Goal: Transaction & Acquisition: Subscribe to service/newsletter

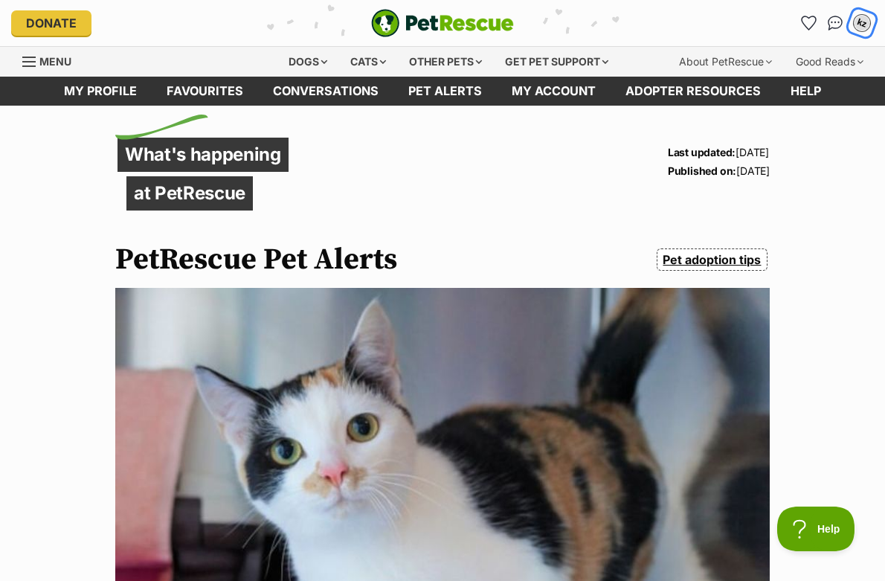
click at [854, 19] on div "kz" at bounding box center [861, 22] width 19 height 19
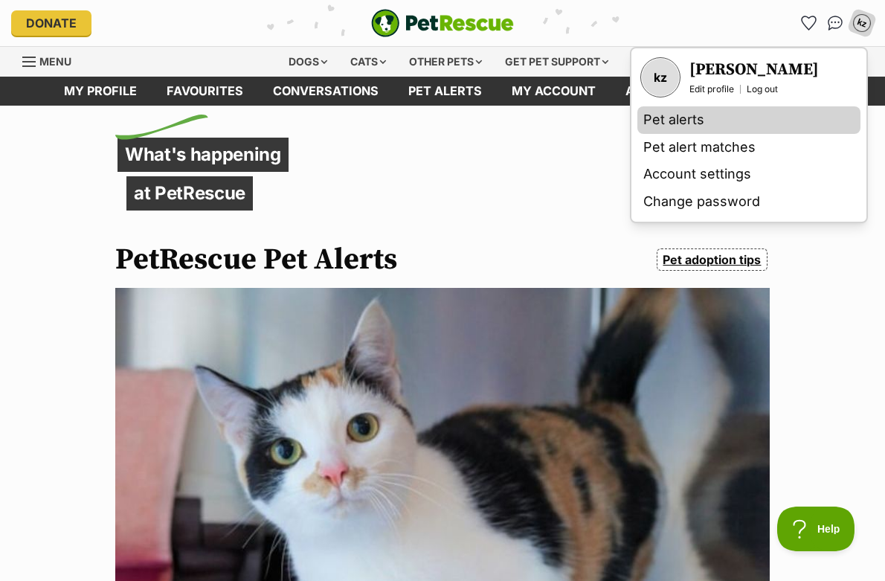
click at [685, 127] on link "Pet alerts" at bounding box center [748, 120] width 223 height 28
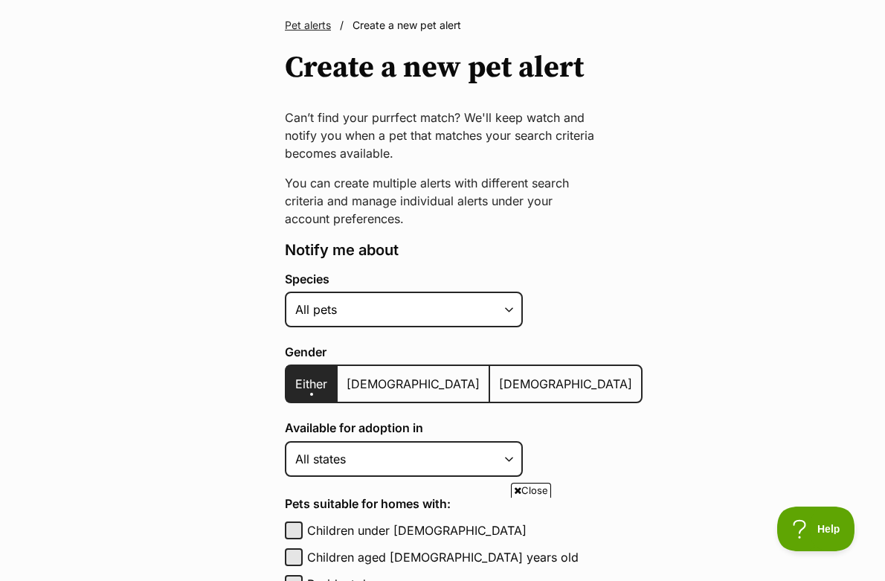
scroll to position [99, 0]
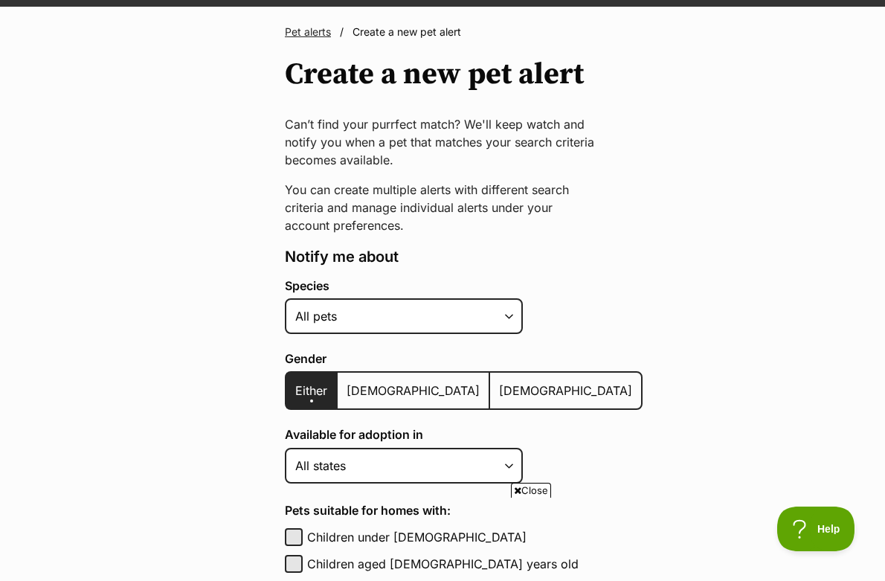
click at [428, 297] on div "Species Alpaca Bird Cat Chicken Cow Dog Donkey Duck Ferret Fish Goat Goose Guin…" at bounding box center [464, 306] width 358 height 55
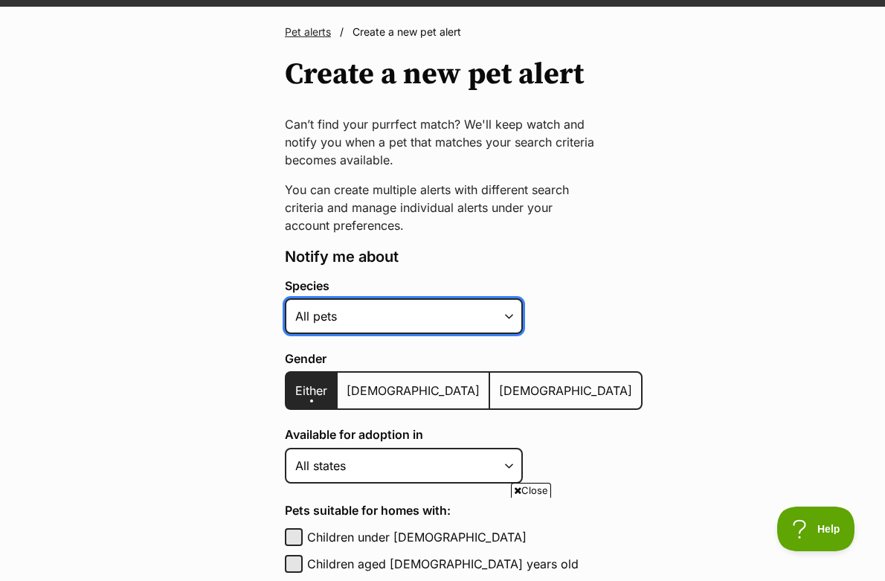
click at [410, 319] on select "Alpaca Bird Cat Chicken Cow Dog Donkey Duck Ferret Fish Goat Goose Guinea Fowl …" at bounding box center [404, 316] width 238 height 36
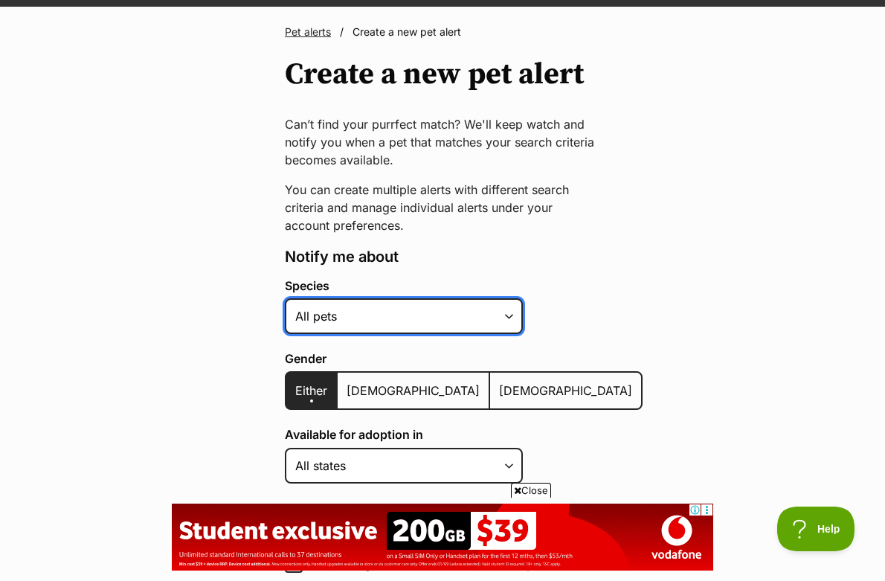
scroll to position [0, 0]
select select "2"
click at [285, 298] on select "Alpaca Bird Cat Chicken Cow Dog Donkey Duck Ferret Fish Goat Goose Guinea Fowl …" at bounding box center [404, 316] width 238 height 36
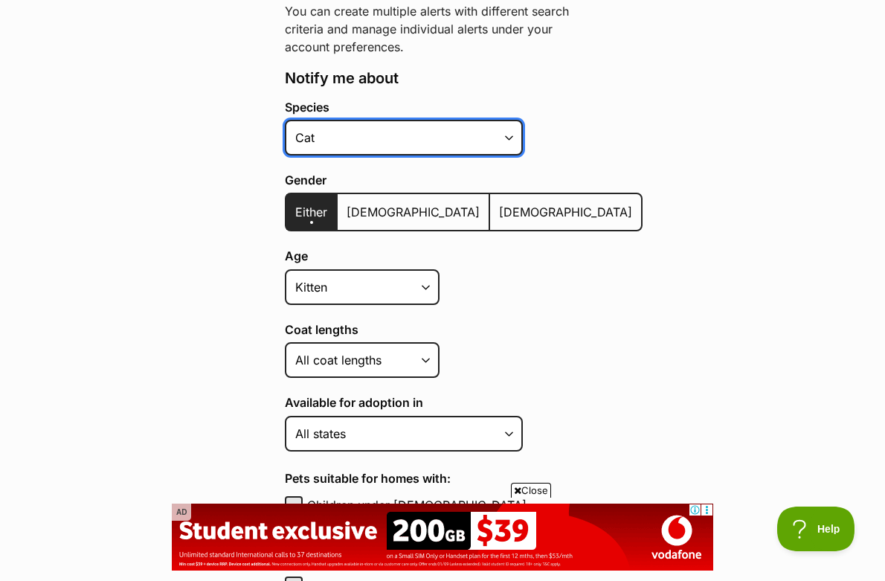
scroll to position [278, 0]
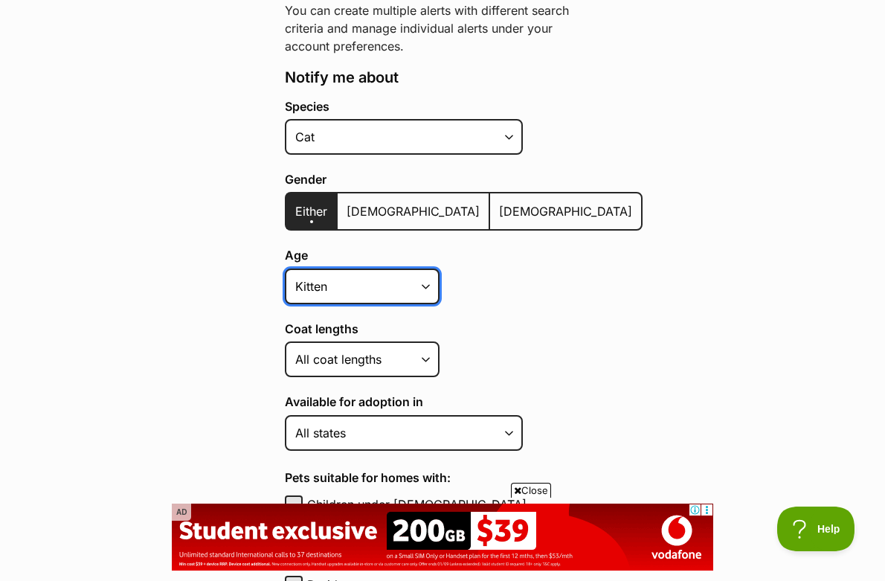
click at [361, 292] on select "Kitten Cat Senior All ages" at bounding box center [362, 286] width 155 height 36
click at [285, 268] on select "Kitten Cat Senior All ages" at bounding box center [362, 286] width 155 height 36
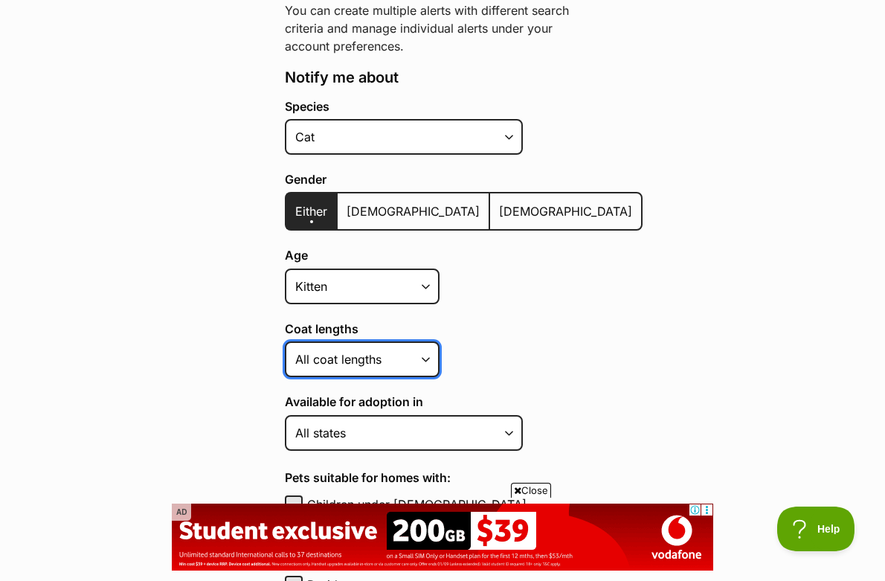
click at [337, 353] on select "Short Medium Coat Long All coat lengths" at bounding box center [362, 359] width 155 height 36
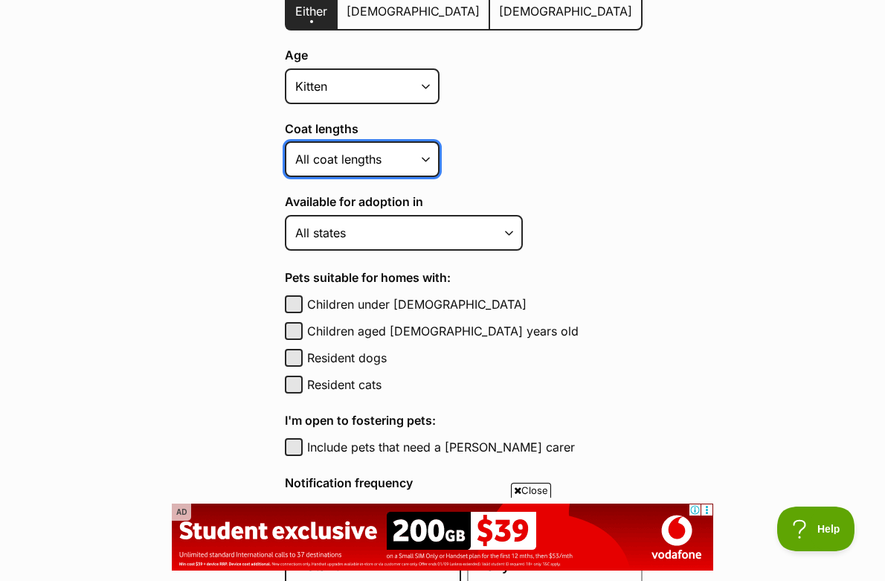
scroll to position [479, 0]
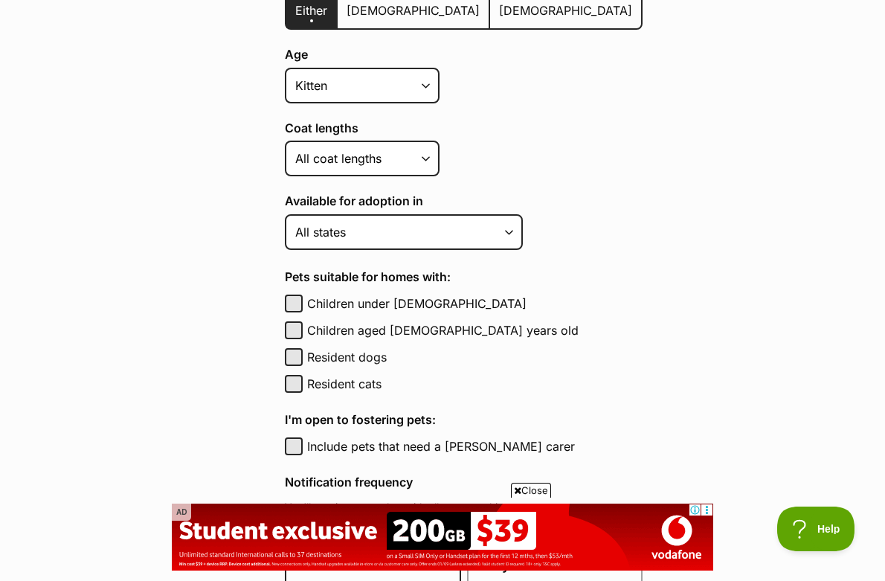
click at [427, 188] on div "Species Alpaca Bird Cat Chicken Cow Dog Donkey Duck Ferret Fish Goat Goose Guin…" at bounding box center [464, 296] width 358 height 794
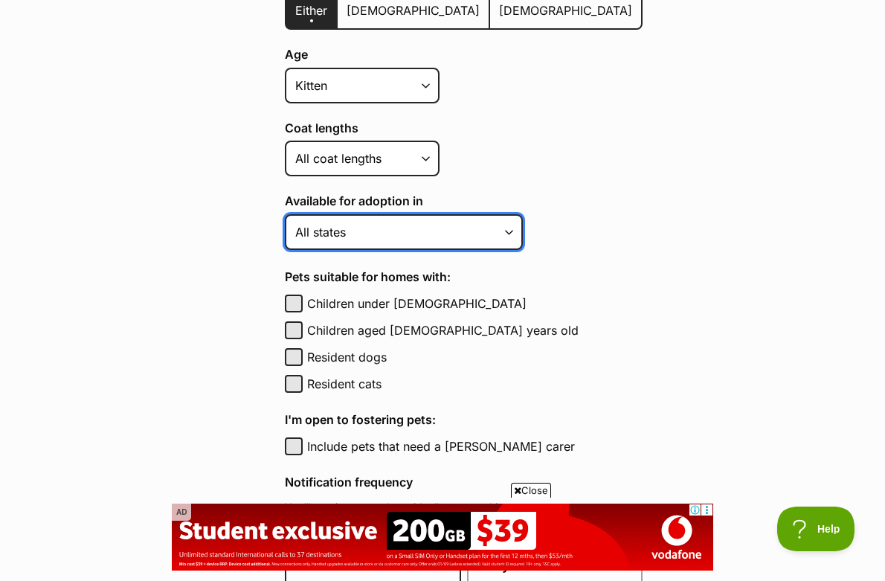
click at [411, 249] on select "Australian Capital Territory New South Wales Northern Territory Queensland Sout…" at bounding box center [404, 232] width 238 height 36
select select "3"
click at [285, 214] on select "Australian Capital Territory New South Wales Northern Territory Queensland Sout…" at bounding box center [404, 232] width 238 height 36
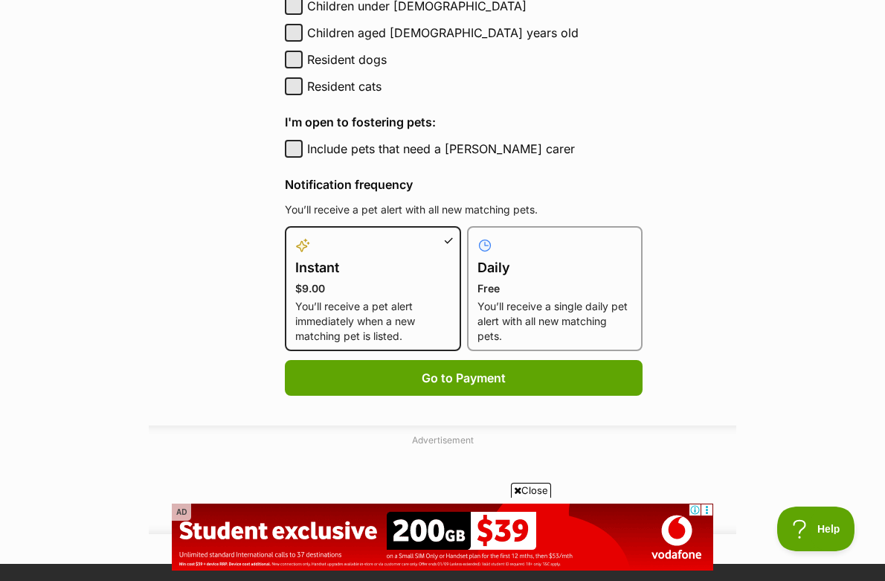
scroll to position [841, 0]
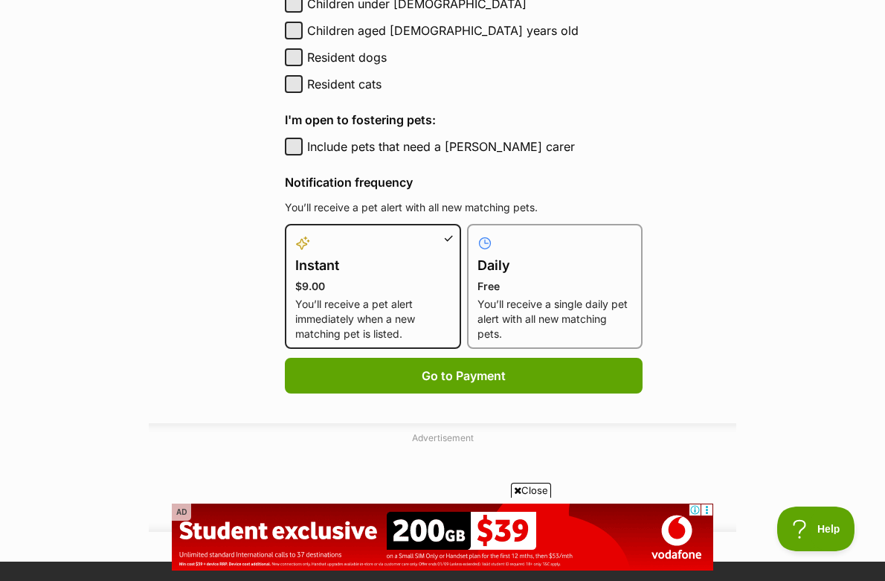
click at [512, 342] on div "Daily Free You’ll receive a single daily pet alert with all new matching pets." at bounding box center [555, 286] width 176 height 125
click at [509, 327] on p "You’ll receive a single daily pet alert with all new matching pets." at bounding box center [554, 319] width 155 height 45
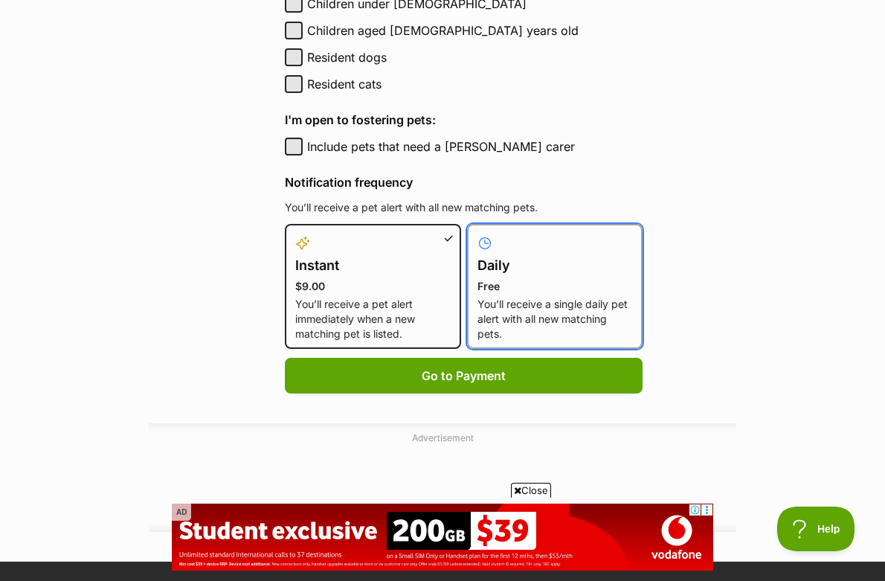
click at [477, 233] on input "Daily Free You’ll receive a single daily pet alert with all new matching pets." at bounding box center [476, 233] width 1 height 1
radio input "true"
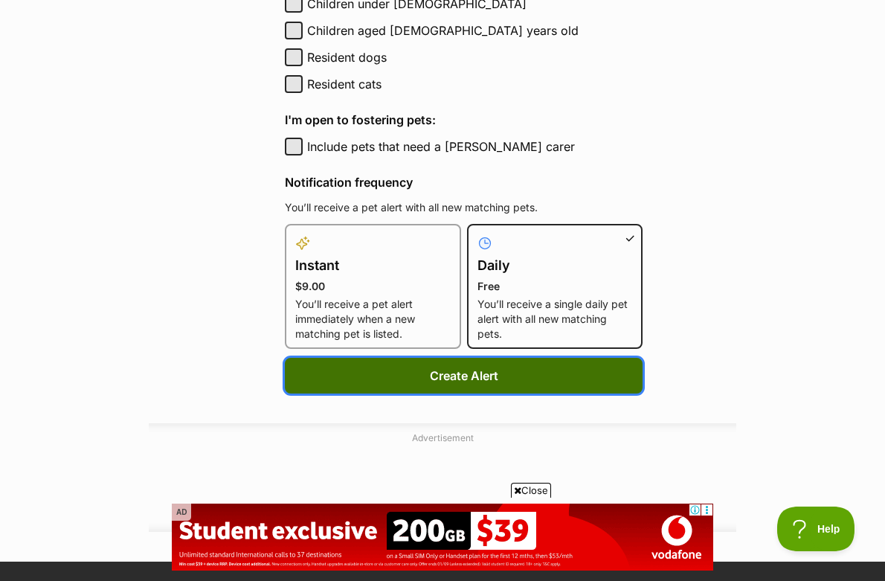
click at [505, 372] on button "Create Alert" at bounding box center [464, 376] width 358 height 36
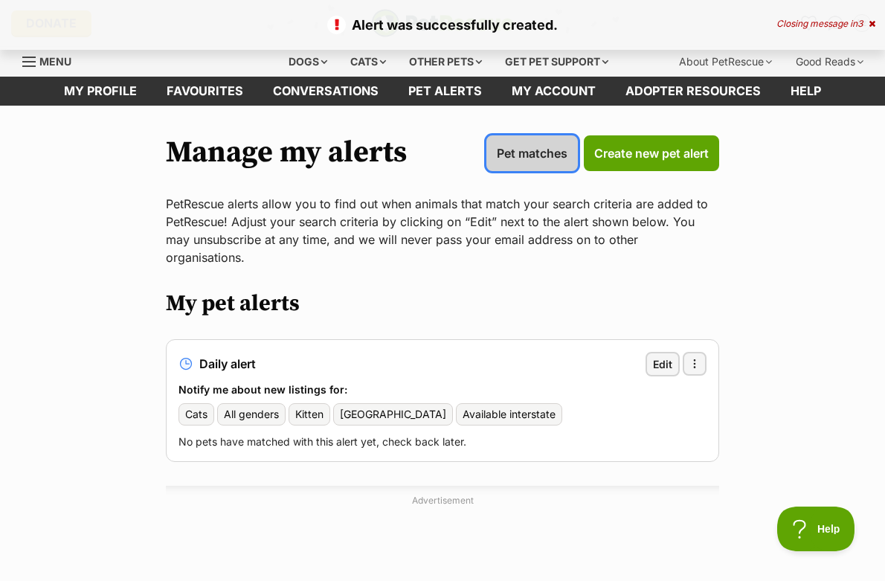
click at [550, 165] on link "Pet matches" at bounding box center [531, 153] width 91 height 36
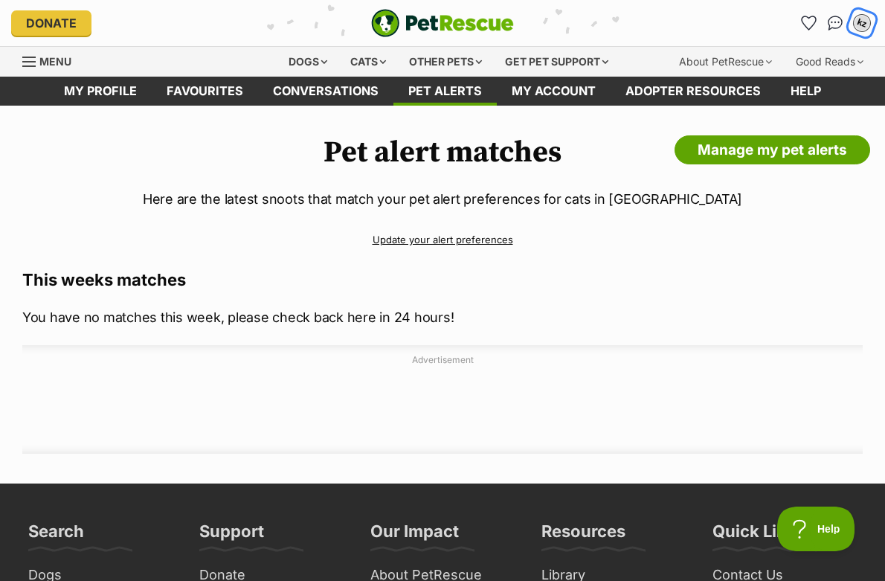
click at [854, 29] on button "kz" at bounding box center [862, 22] width 30 height 30
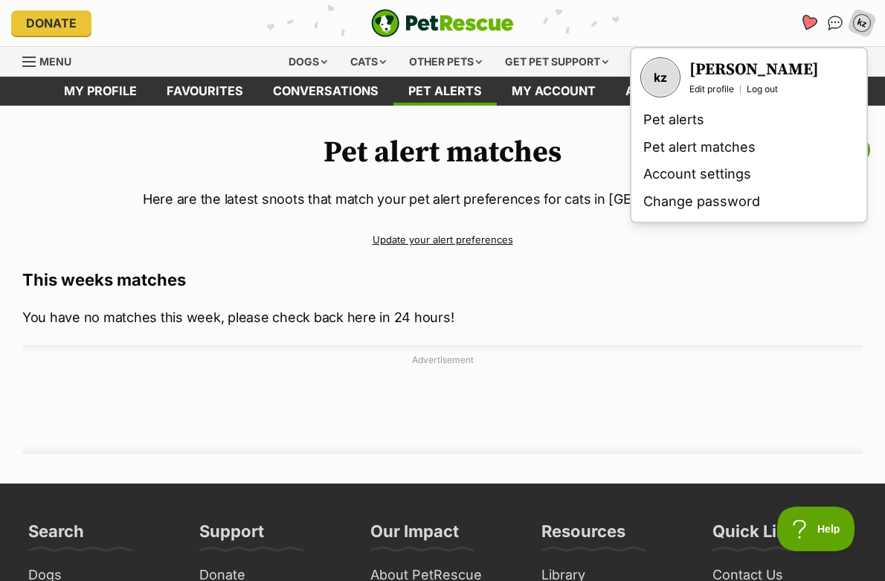
click at [805, 25] on icon "Favourites" at bounding box center [808, 22] width 18 height 17
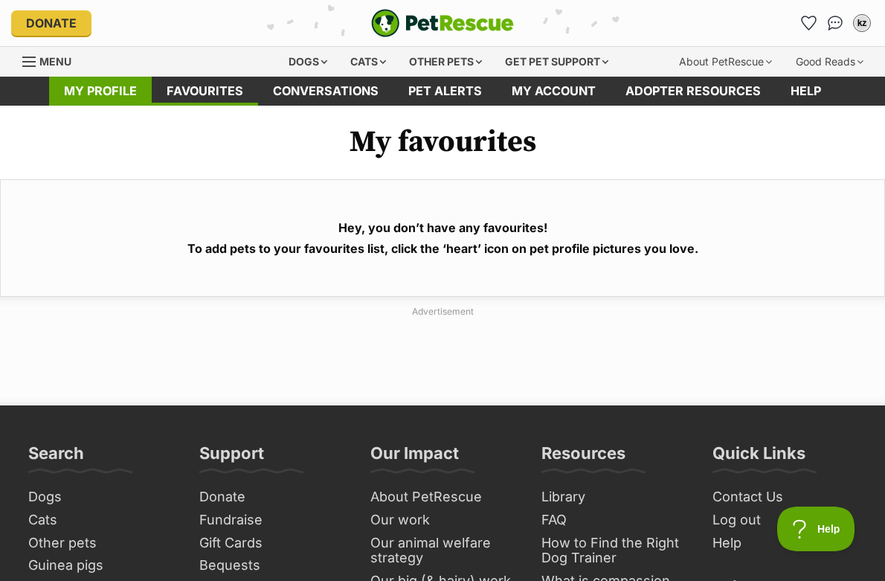
click at [134, 77] on link "My profile" at bounding box center [100, 91] width 103 height 29
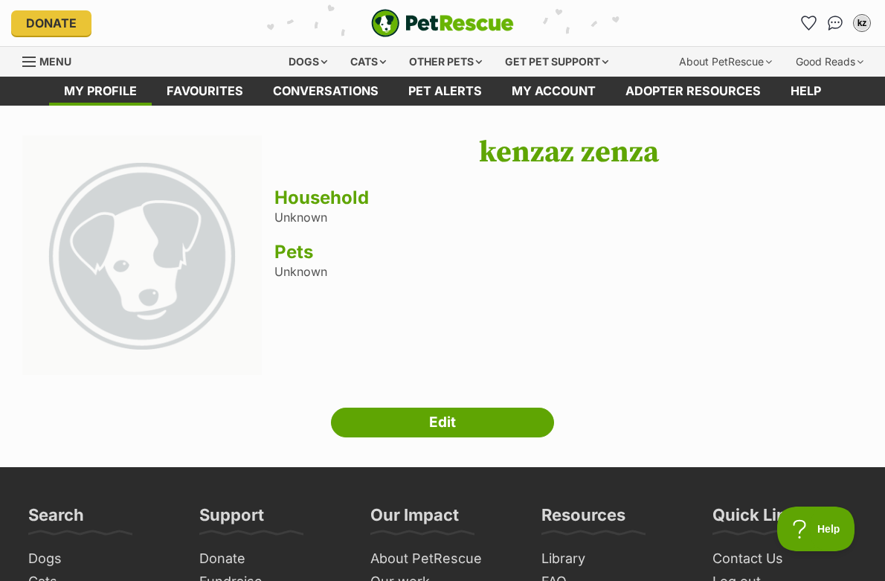
click at [54, 59] on span "Menu" at bounding box center [55, 61] width 32 height 13
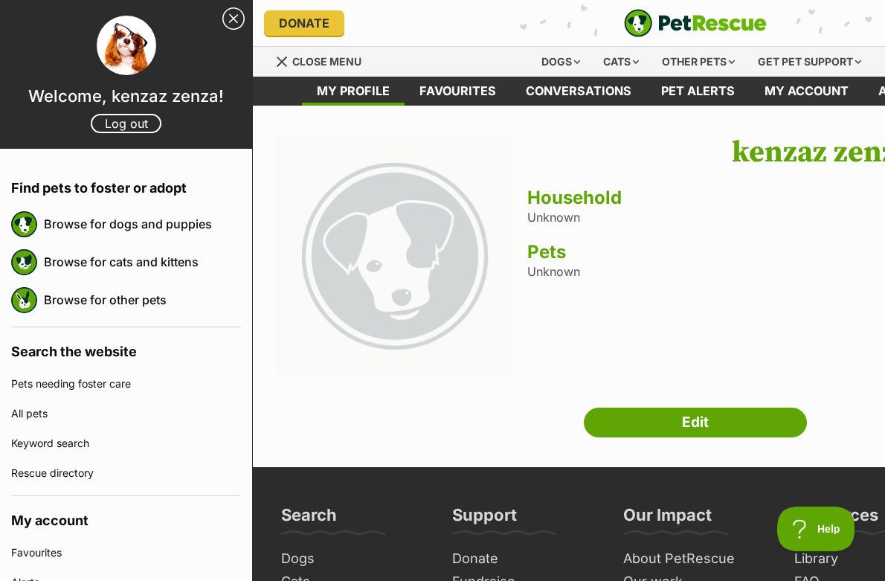
click at [385, 201] on img at bounding box center [394, 254] width 239 height 239
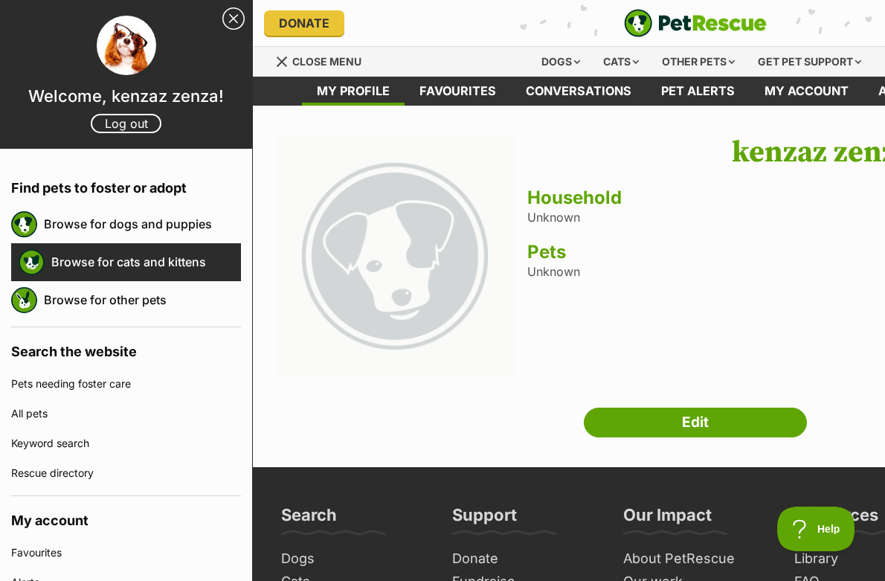
click at [177, 252] on link "Browse for cats and kittens" at bounding box center [146, 261] width 190 height 31
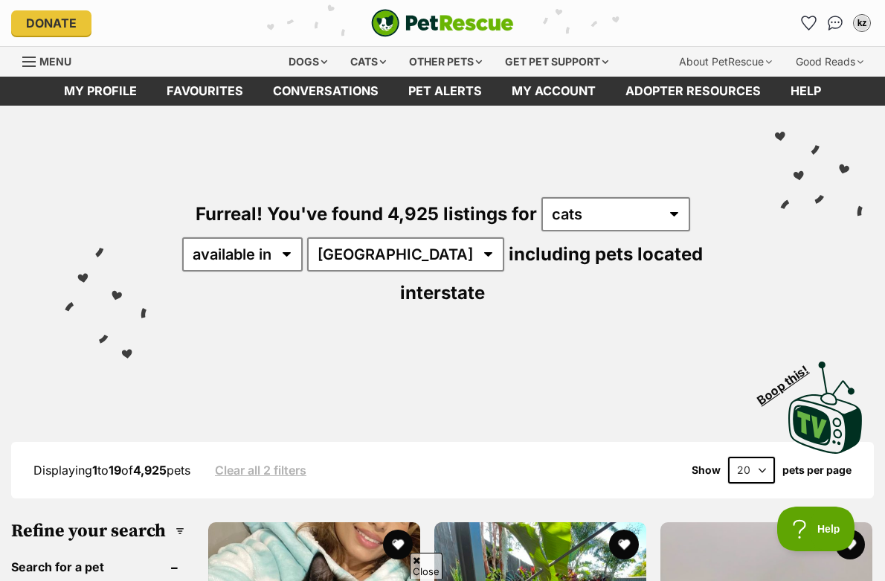
scroll to position [236, 0]
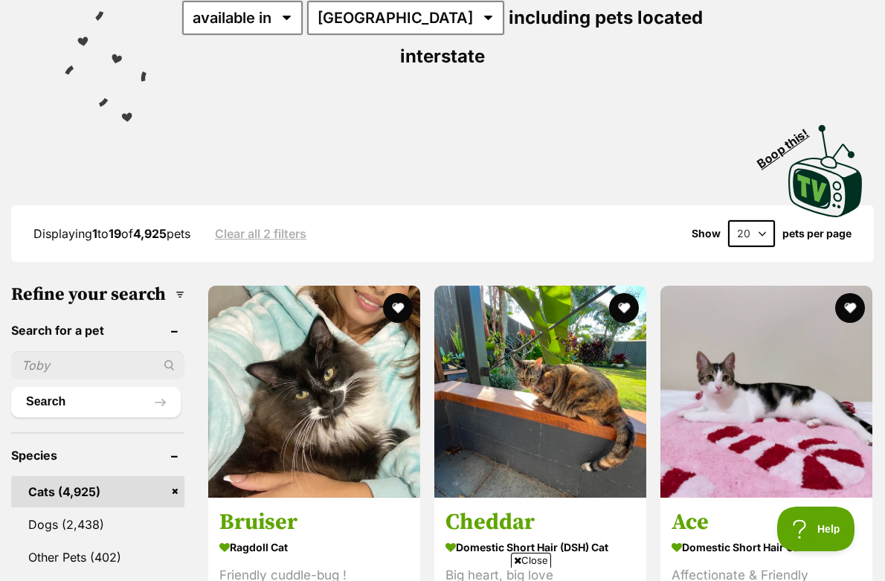
click at [81, 351] on input "text" at bounding box center [97, 365] width 173 height 28
type input "sunfyre"
click at [11, 387] on button "Search" at bounding box center [96, 402] width 170 height 30
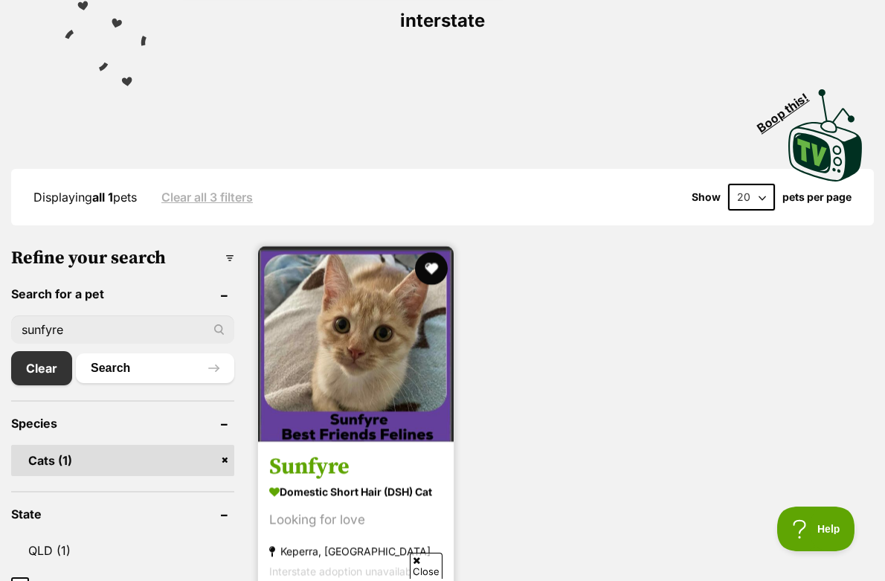
click at [431, 252] on button "favourite" at bounding box center [431, 268] width 33 height 33
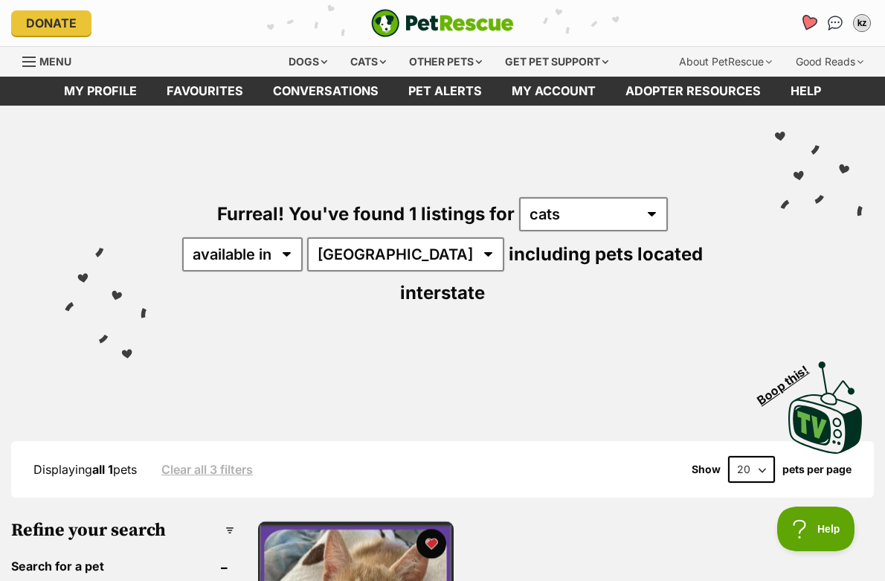
click at [806, 28] on icon "Favourites" at bounding box center [808, 22] width 18 height 17
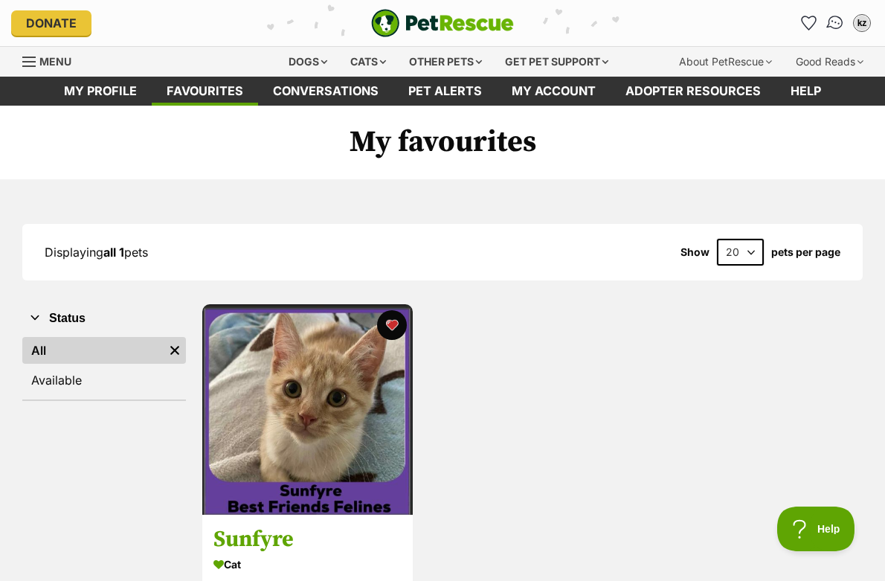
click at [836, 26] on img "Conversations" at bounding box center [835, 22] width 20 height 19
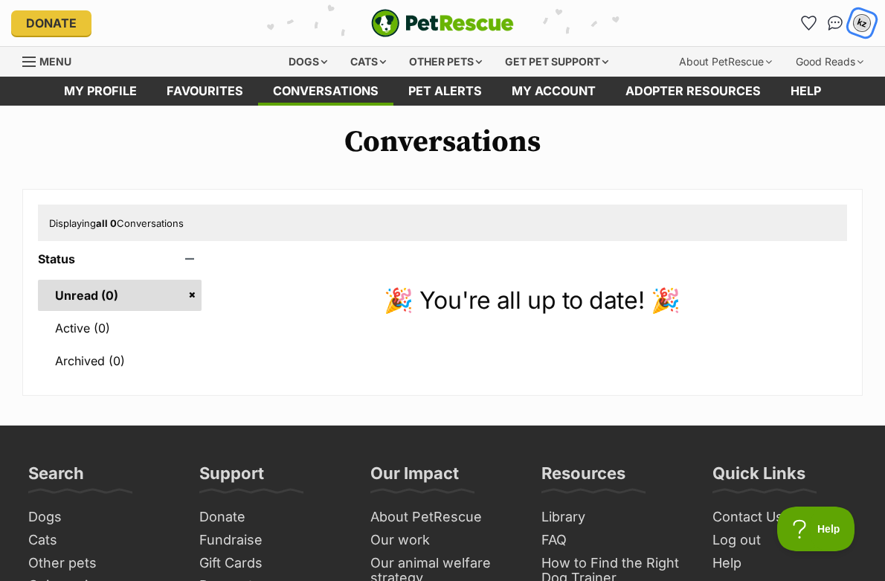
click at [854, 29] on button "kz" at bounding box center [862, 22] width 30 height 30
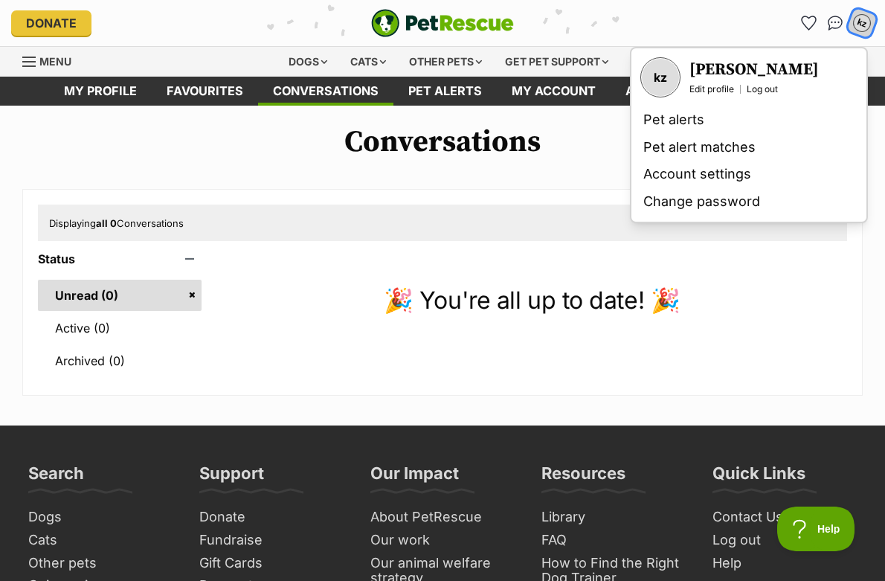
click at [854, 29] on button "kz" at bounding box center [862, 22] width 30 height 30
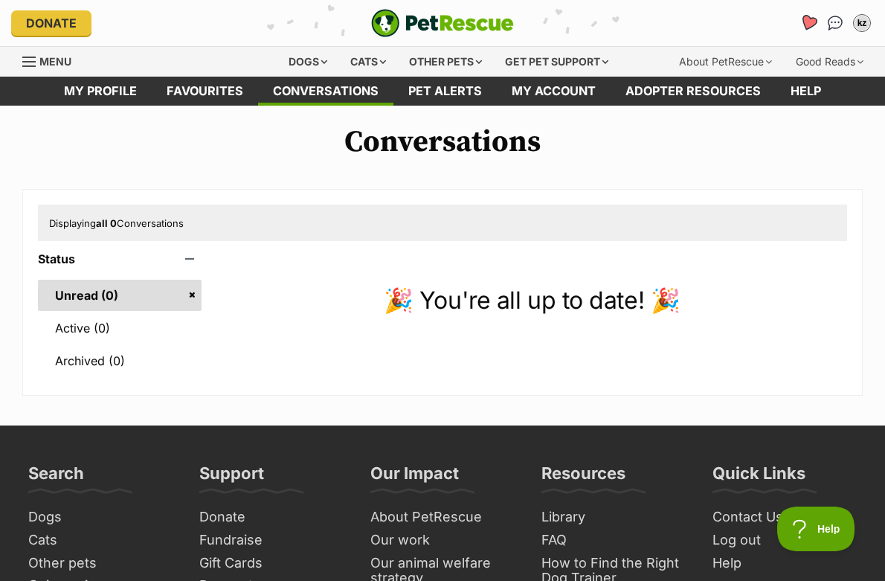
click at [804, 25] on icon "Favourites" at bounding box center [808, 22] width 18 height 17
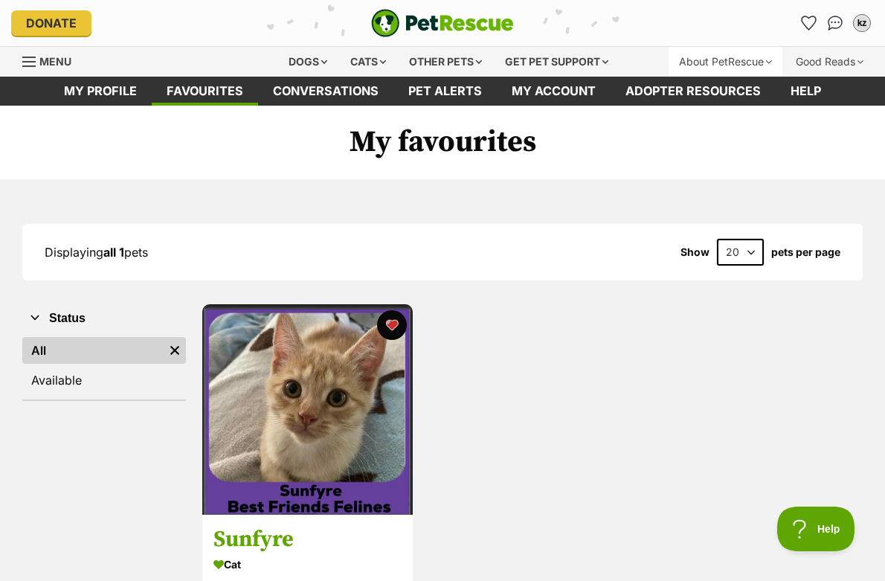
click at [729, 57] on div "About PetRescue" at bounding box center [725, 62] width 114 height 30
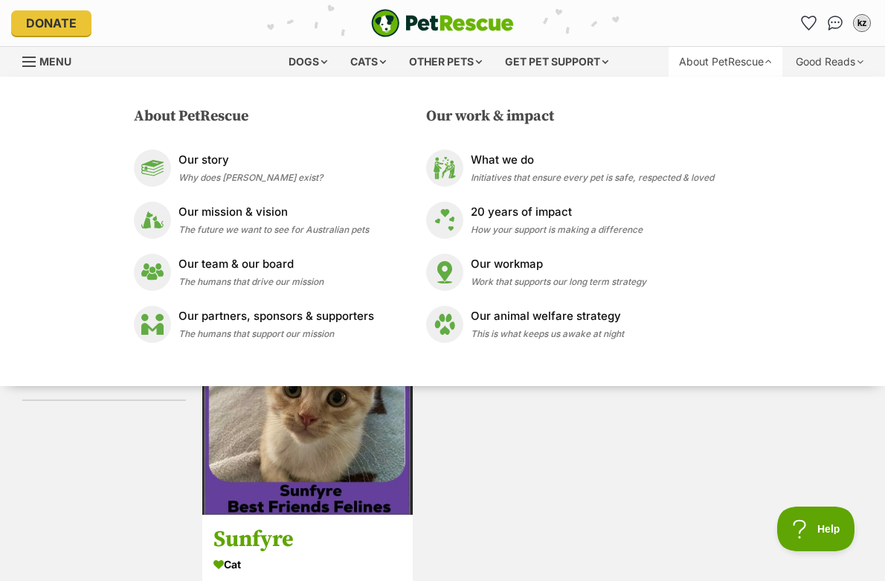
click at [729, 57] on div "About PetRescue" at bounding box center [725, 62] width 114 height 30
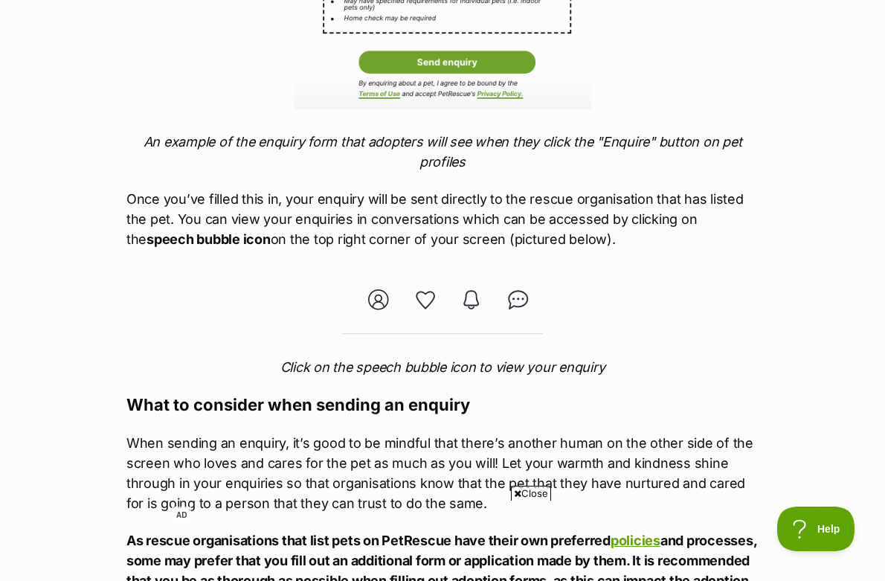
scroll to position [4844, 0]
